Goal: Navigation & Orientation: Understand site structure

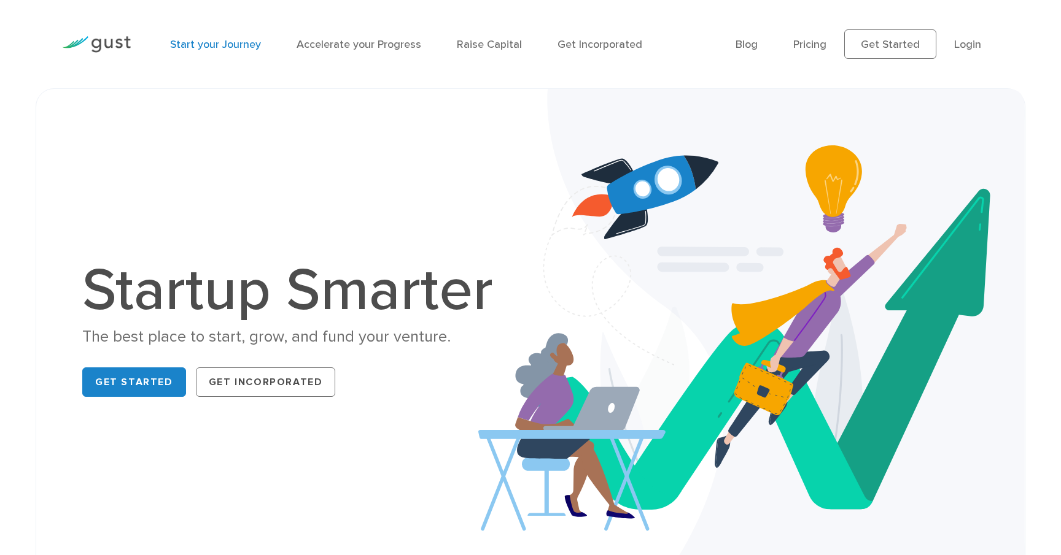
click at [231, 49] on link "Start your Journey" at bounding box center [215, 44] width 91 height 13
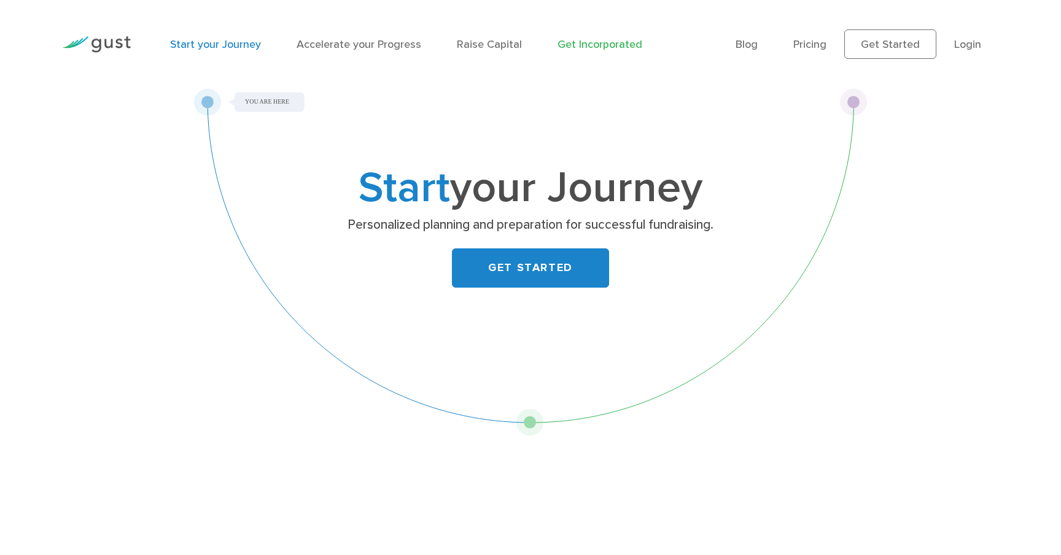
click at [574, 39] on link "Get Incorporated" at bounding box center [599, 44] width 85 height 13
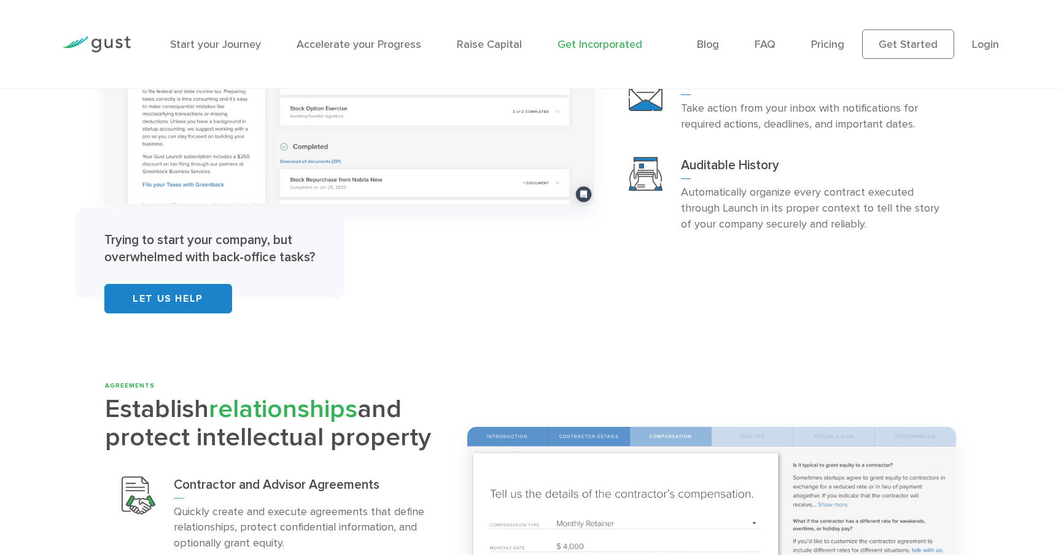
scroll to position [2761, 0]
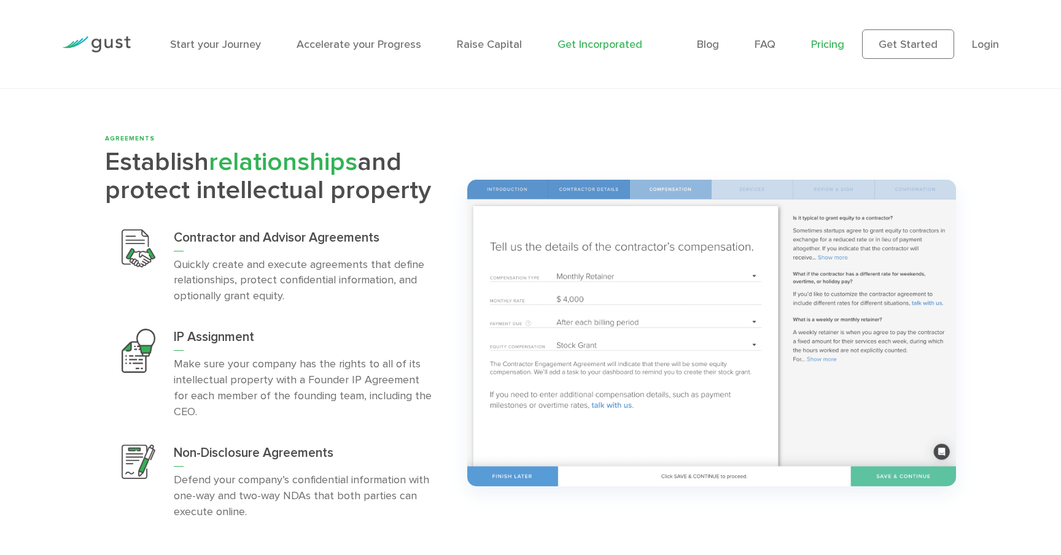
click at [829, 40] on link "Pricing" at bounding box center [827, 44] width 33 height 13
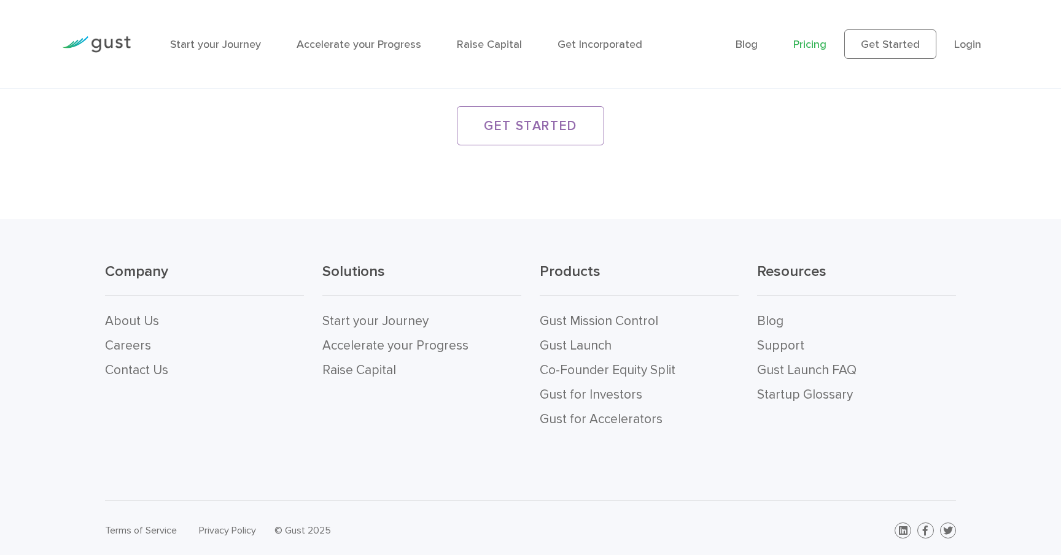
scroll to position [2507, 0]
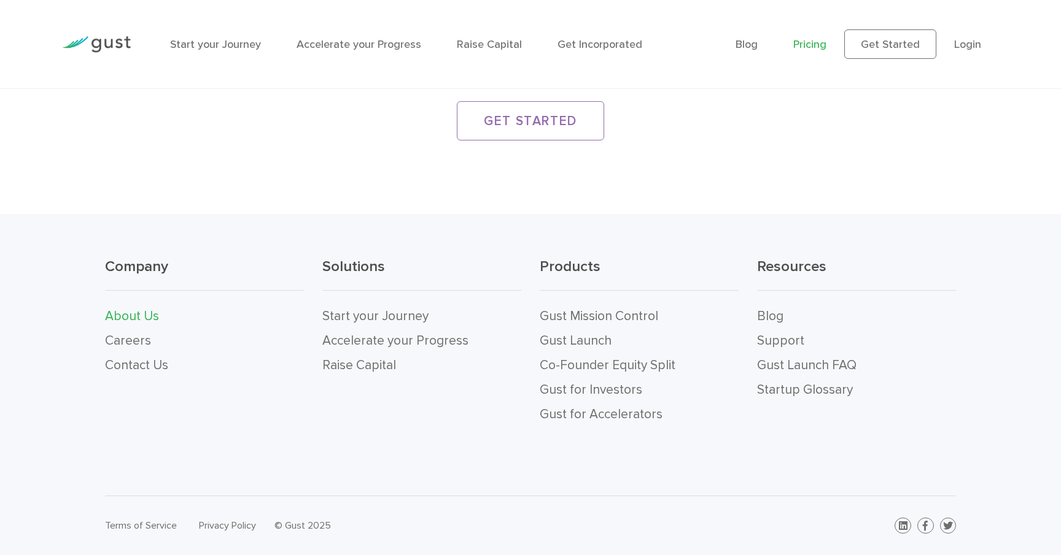
click at [142, 317] on link "About Us" at bounding box center [132, 316] width 54 height 15
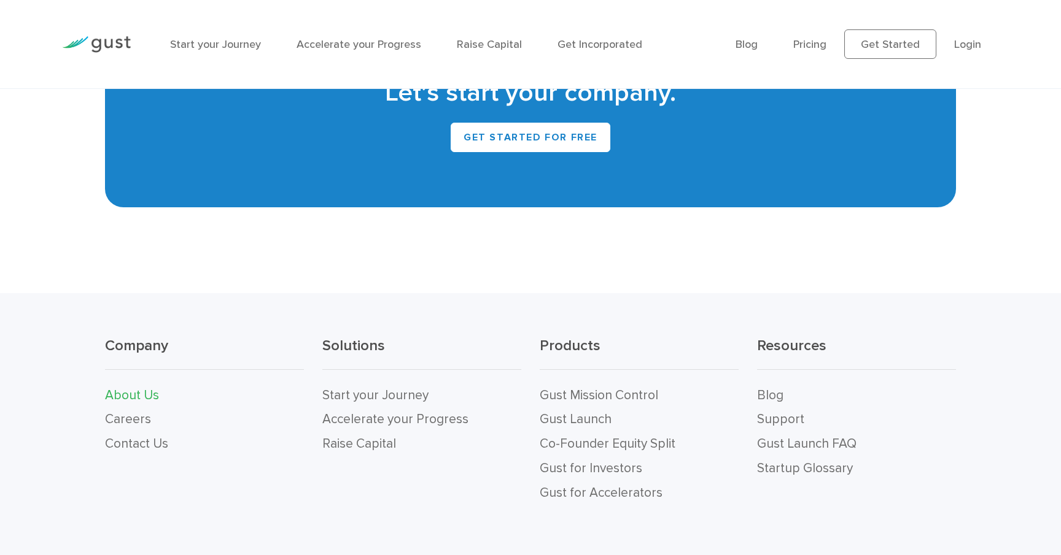
scroll to position [1375, 0]
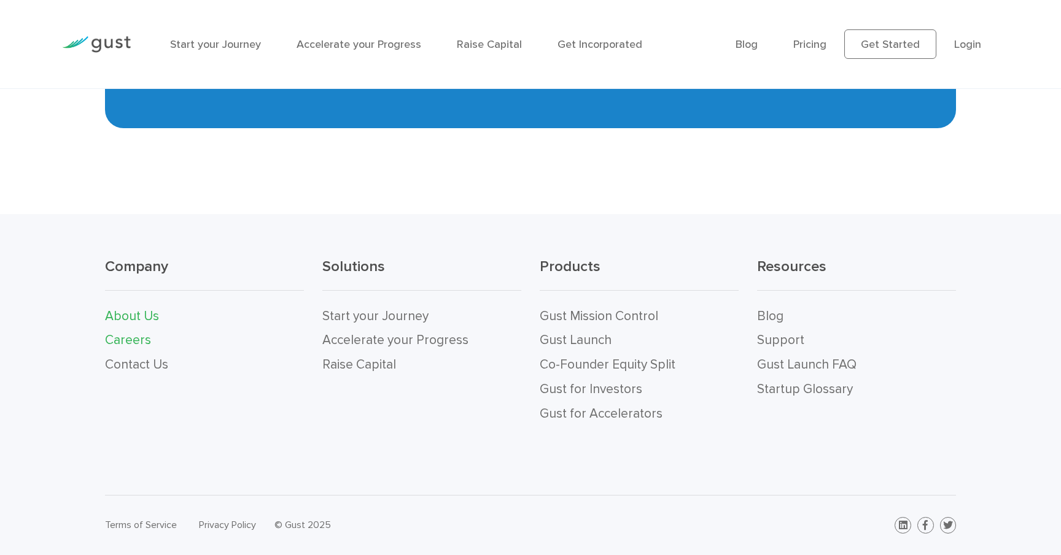
click at [110, 346] on link "Careers" at bounding box center [128, 340] width 46 height 15
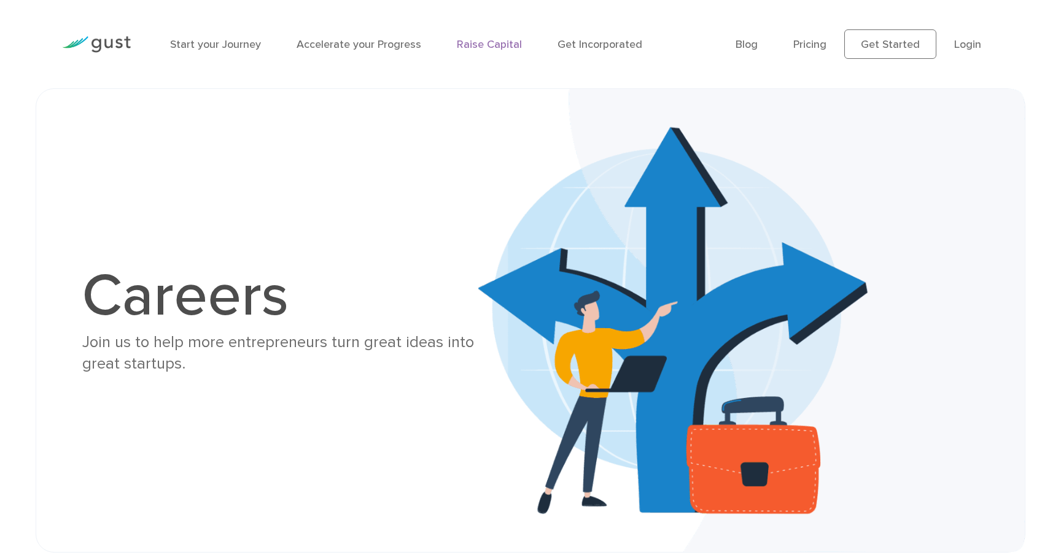
click at [486, 45] on link "Raise Capital" at bounding box center [489, 44] width 65 height 13
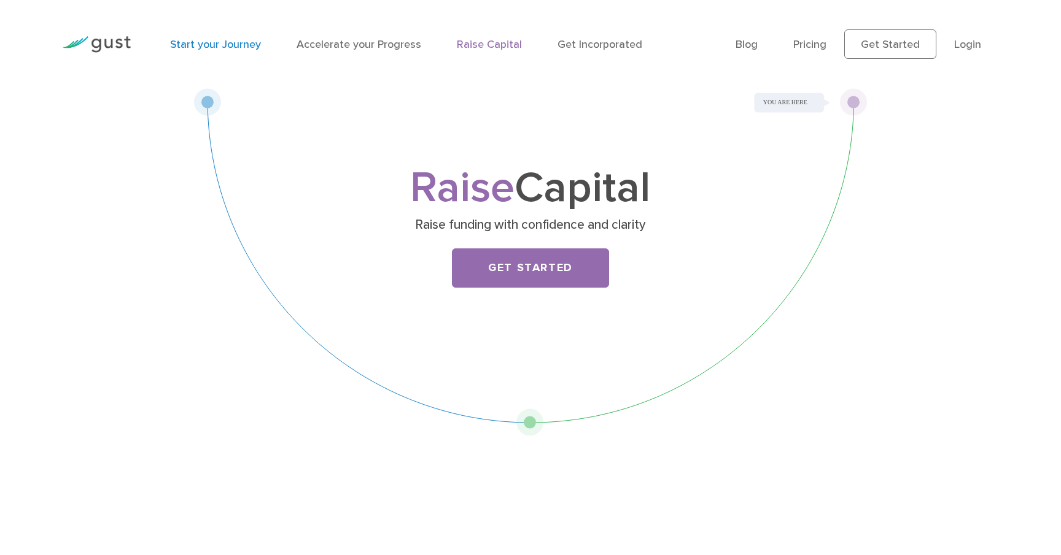
click at [210, 44] on link "Start your Journey" at bounding box center [215, 44] width 91 height 13
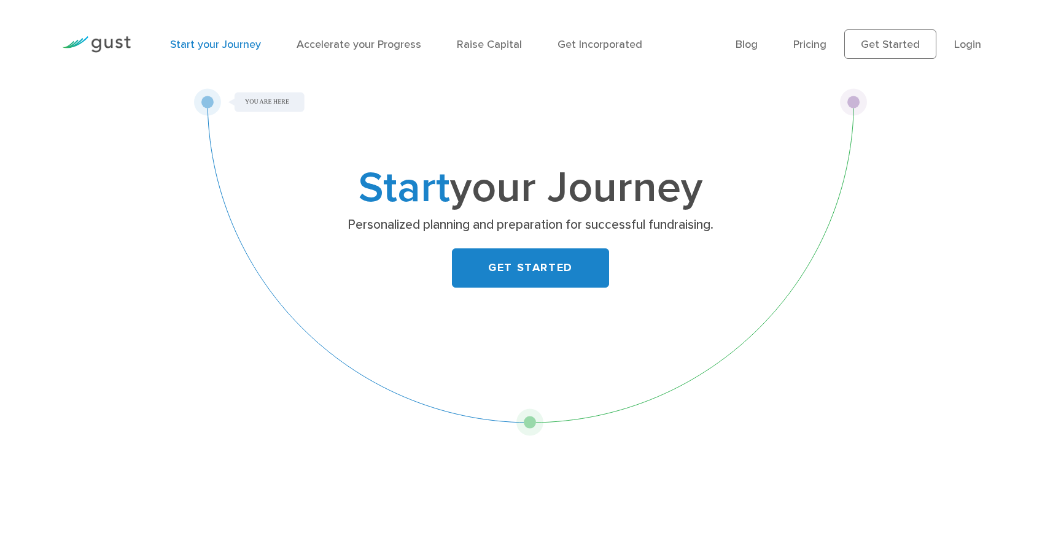
click at [120, 48] on img at bounding box center [96, 44] width 69 height 17
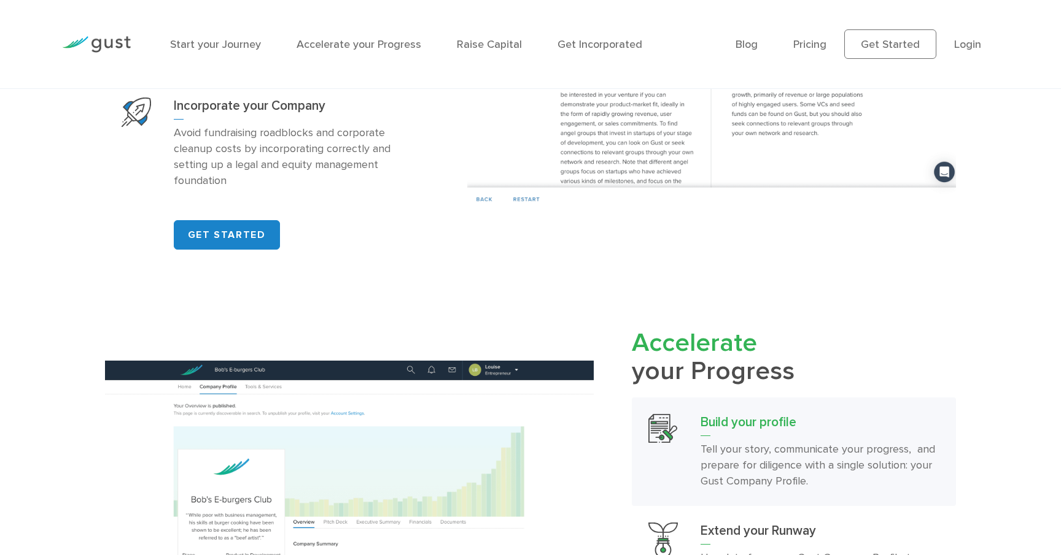
scroll to position [1071, 0]
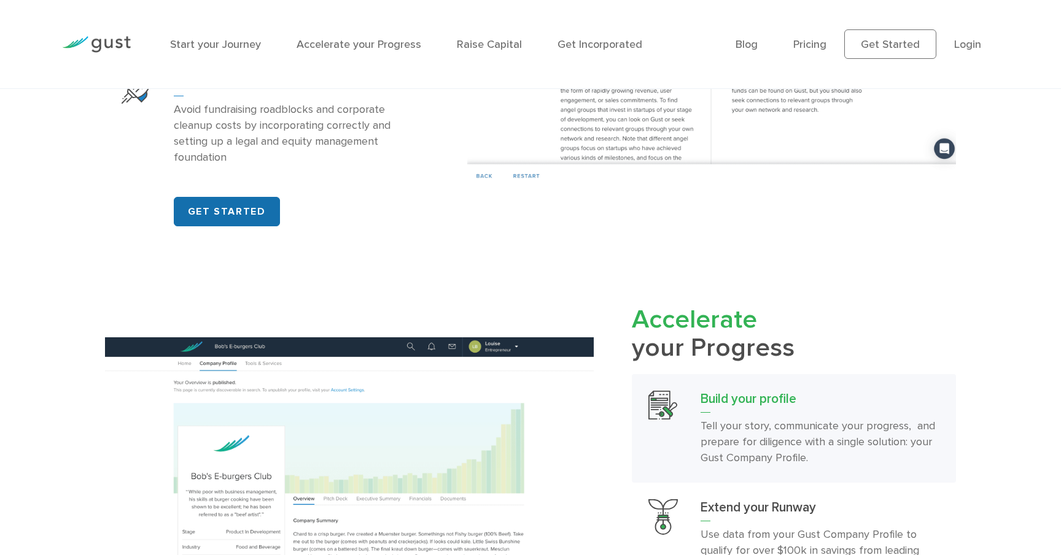
click at [206, 226] on link "GET STARTED" at bounding box center [227, 211] width 106 height 29
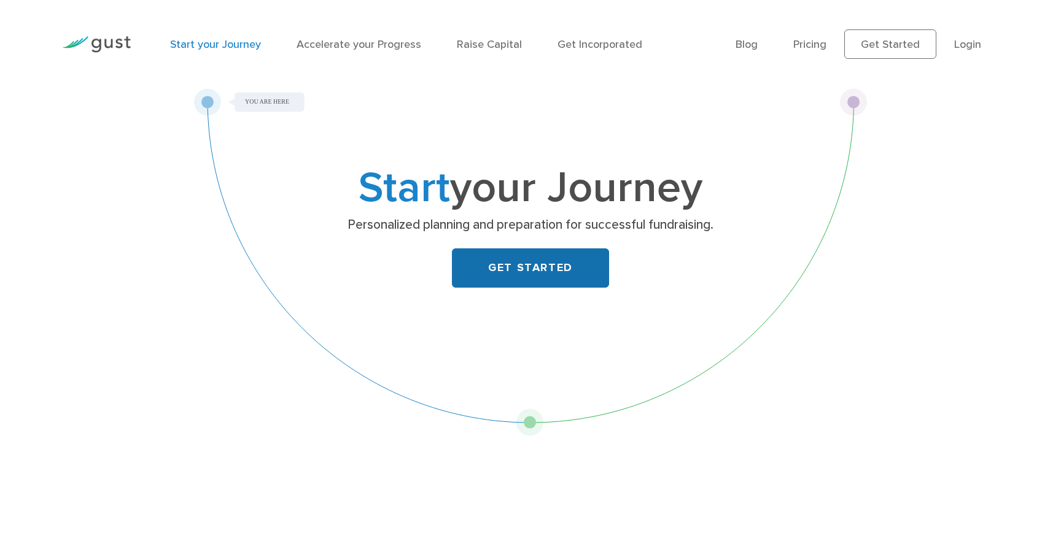
click at [518, 249] on link "GET STARTED" at bounding box center [530, 268] width 157 height 39
